Goal: Find contact information: Find contact information

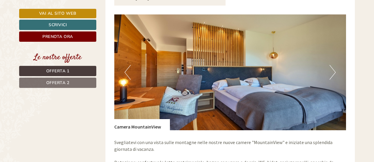
scroll to position [421, 0]
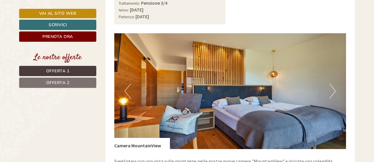
click at [331, 84] on button "Next" at bounding box center [332, 91] width 6 height 15
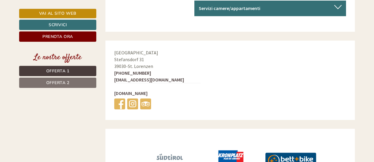
scroll to position [2219, 0]
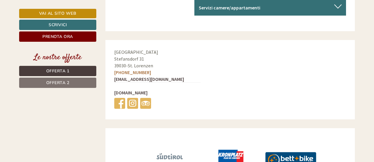
drag, startPoint x: 148, startPoint y: 59, endPoint x: 123, endPoint y: 60, distance: 25.3
click at [123, 60] on div "Hotel Mühlgarten Stefansdorf 31 39030 - St. Lorenzen +39 0474 548330 hotel@mueh…" at bounding box center [157, 79] width 104 height 79
copy link "0474 548330"
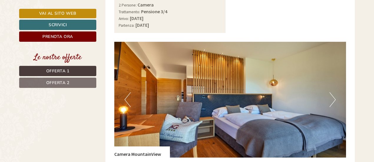
scroll to position [413, 0]
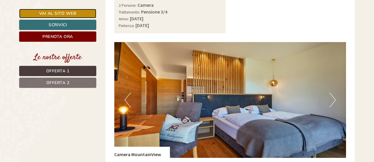
click at [50, 12] on link "Vai al sito web" at bounding box center [57, 13] width 77 height 9
